Goal: Task Accomplishment & Management: Manage account settings

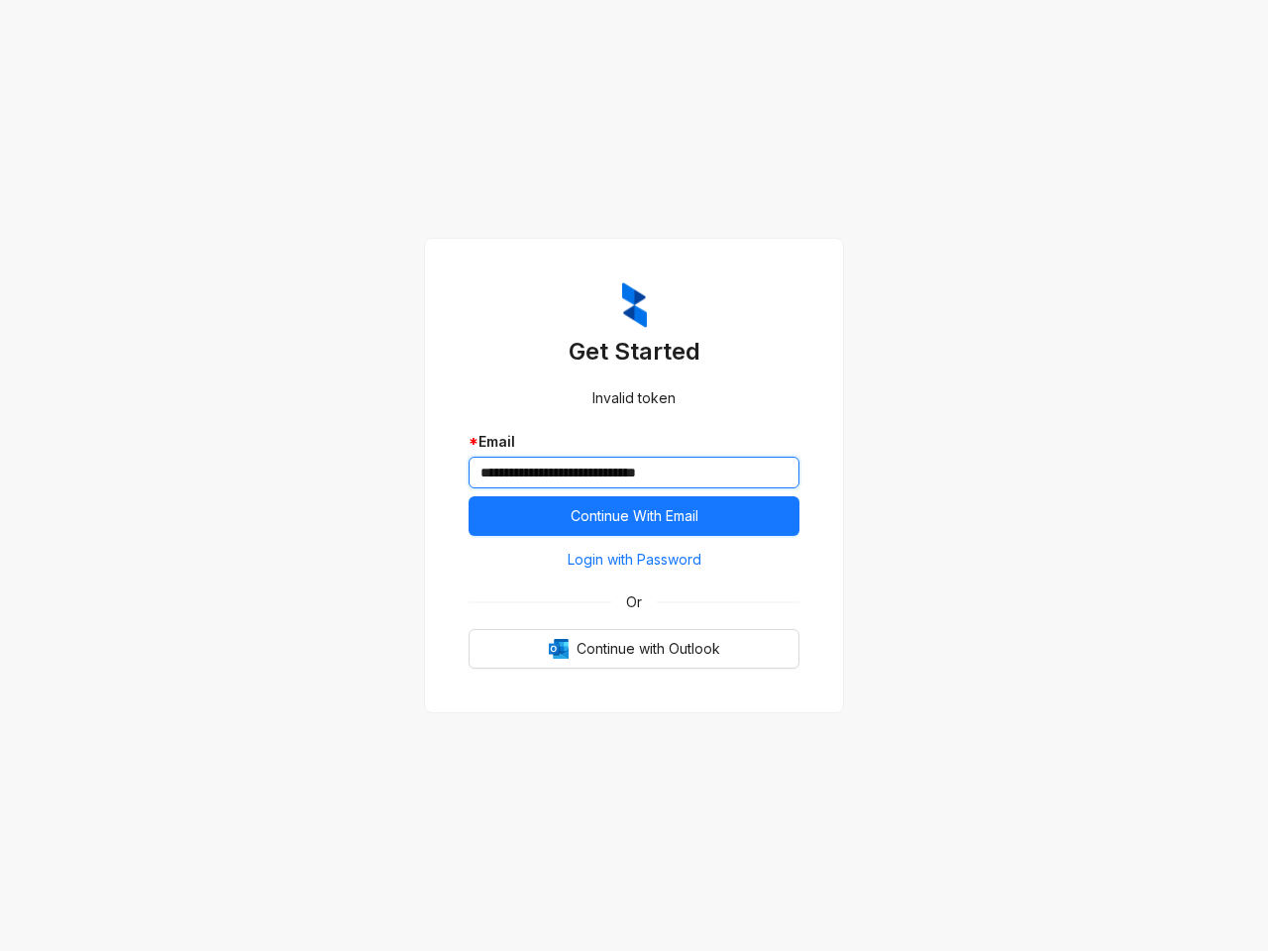
click at [634, 476] on input "**********" at bounding box center [634, 473] width 331 height 32
click at [634, 516] on span "Continue With Email" at bounding box center [635, 516] width 128 height 22
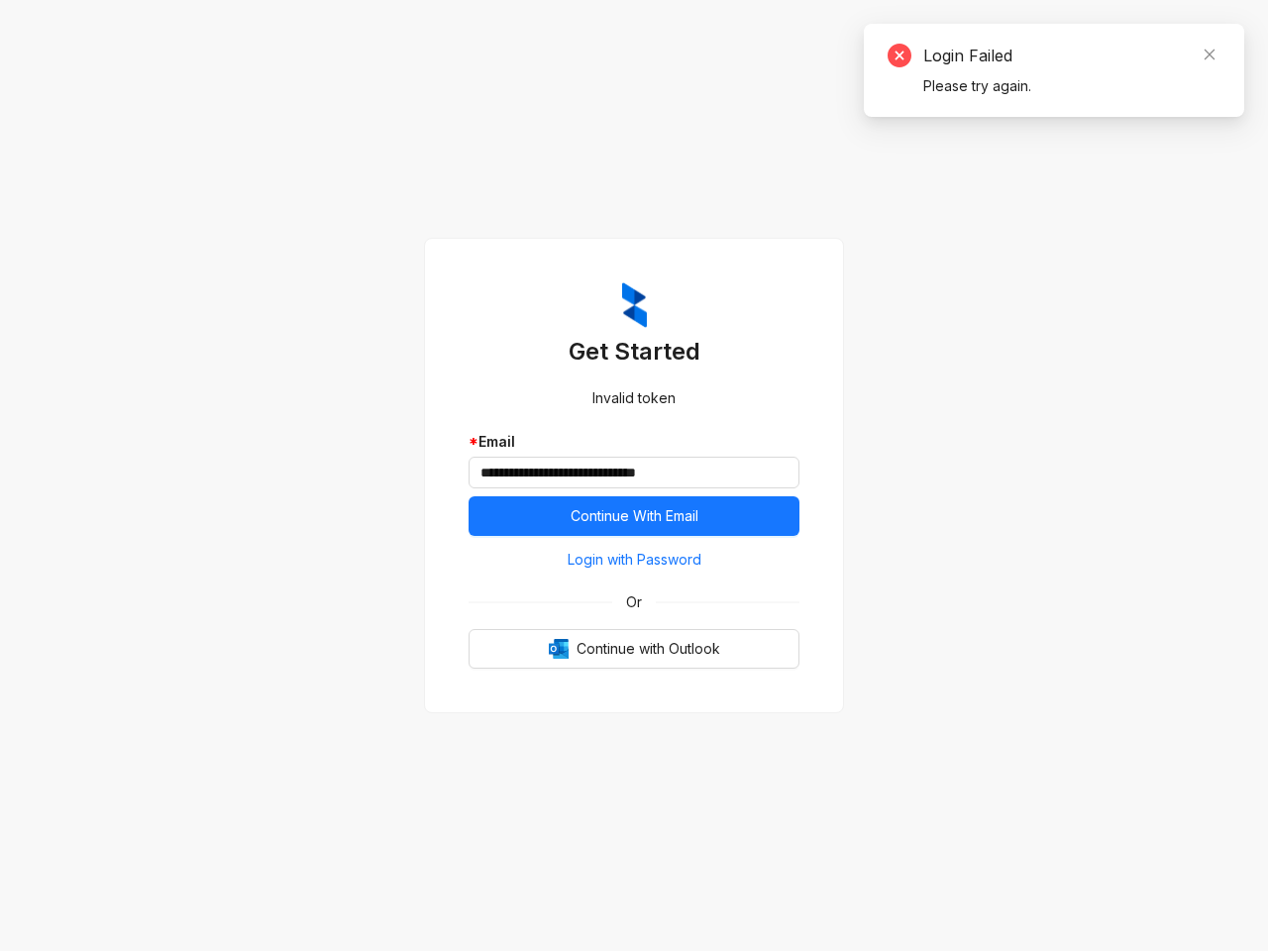
click at [634, 560] on span "Login with Password" at bounding box center [635, 560] width 134 height 22
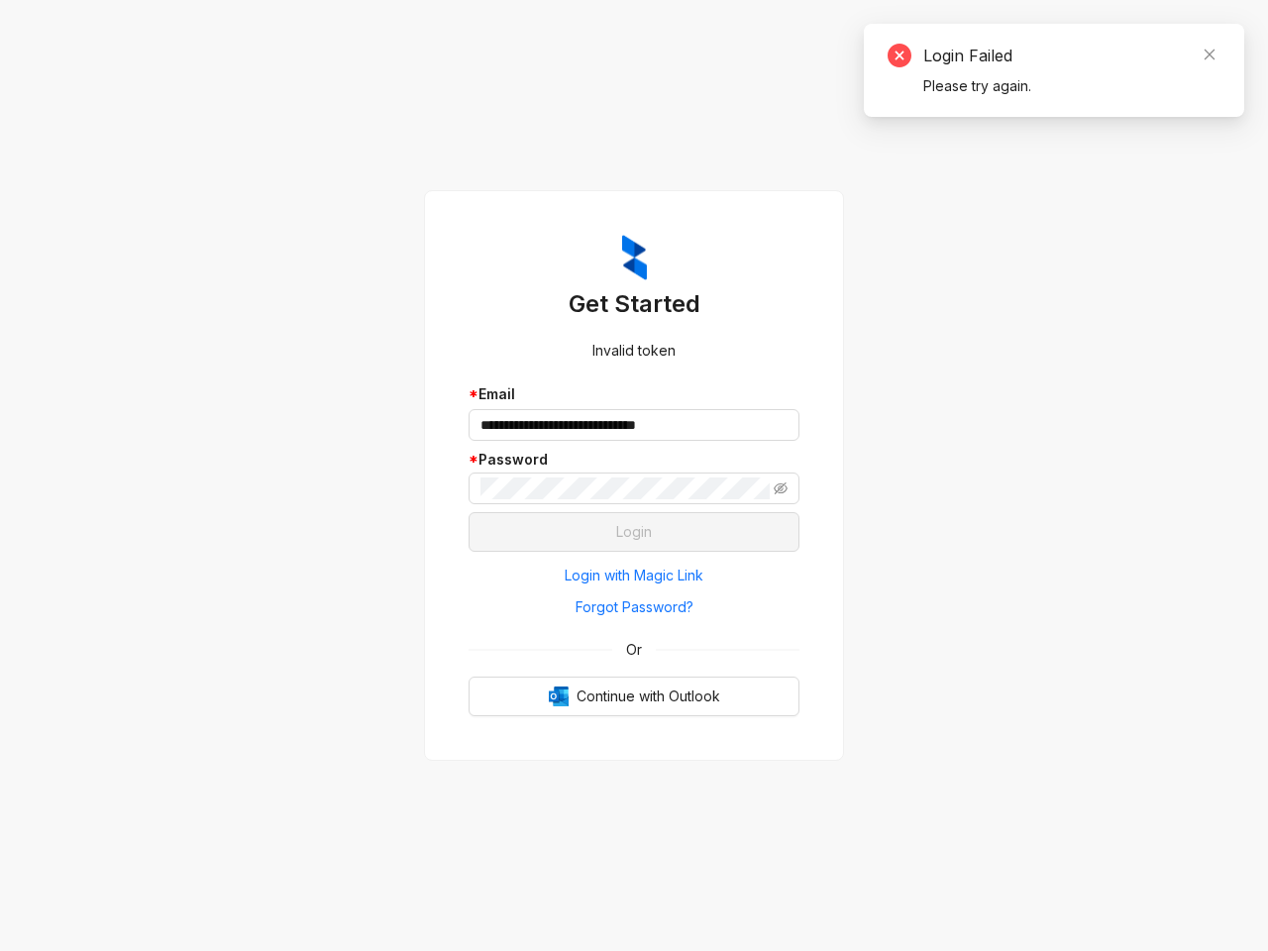
click at [634, 649] on span "Or" at bounding box center [634, 650] width 44 height 22
